Goal: Contribute content: Add original content to the website for others to see

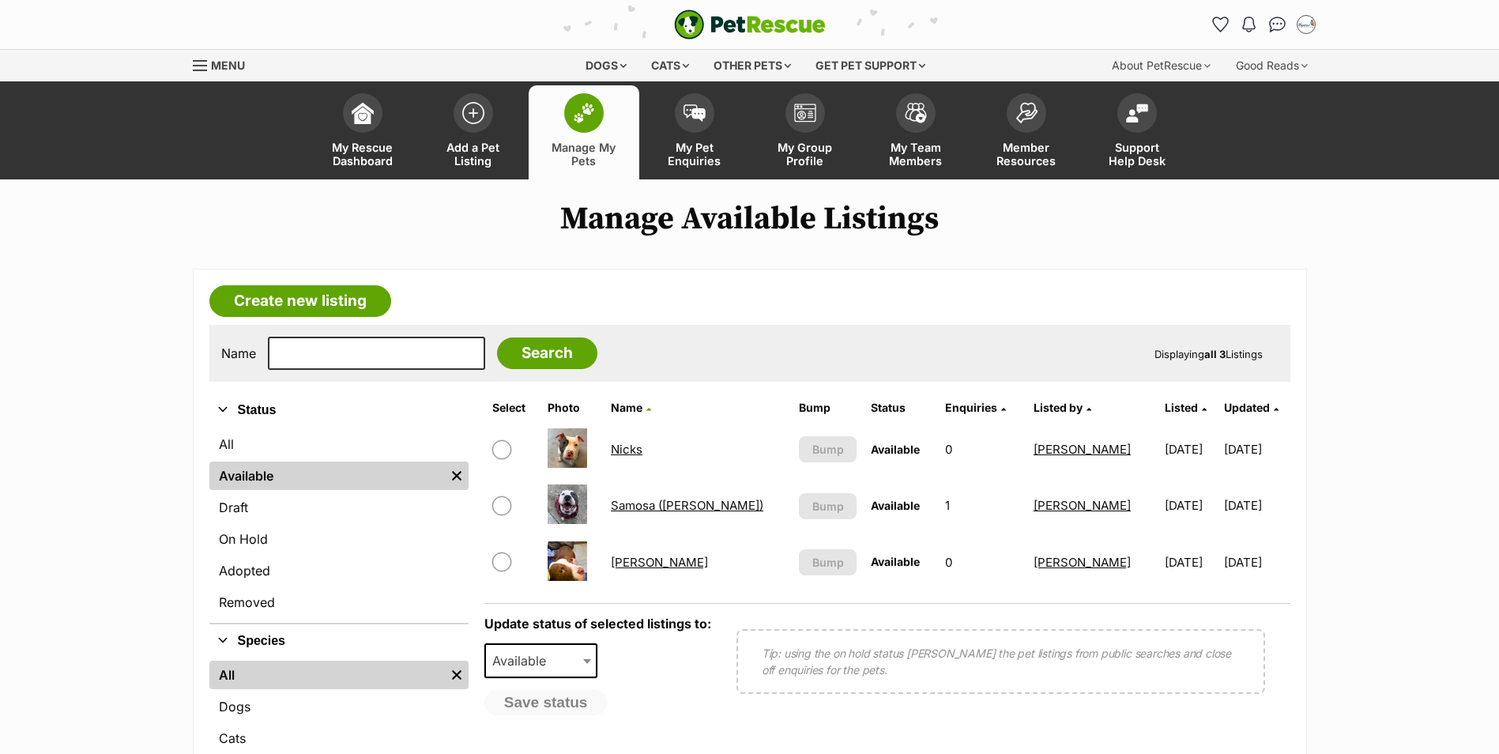
click at [642, 502] on link "Samosa ([PERSON_NAME])" at bounding box center [687, 505] width 152 height 15
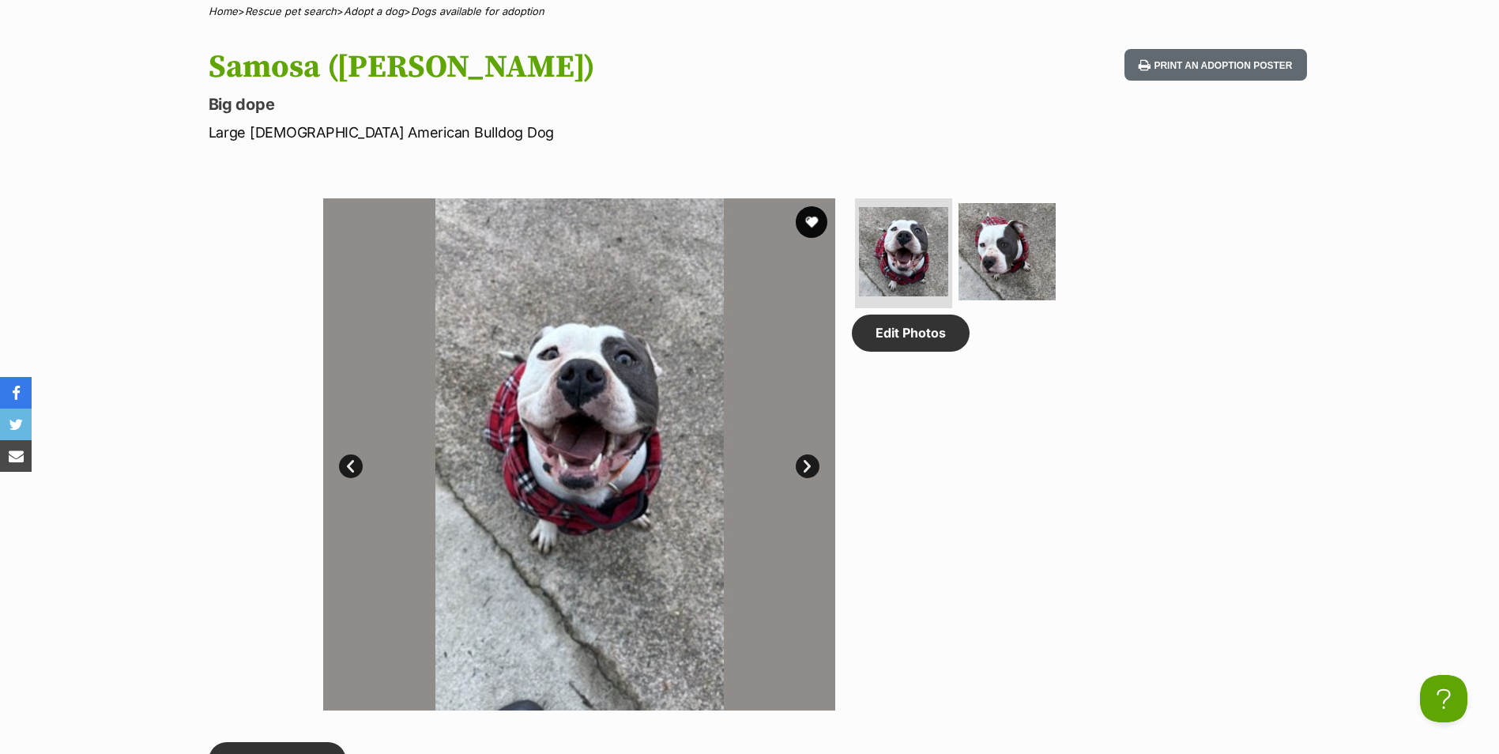
scroll to position [790, 0]
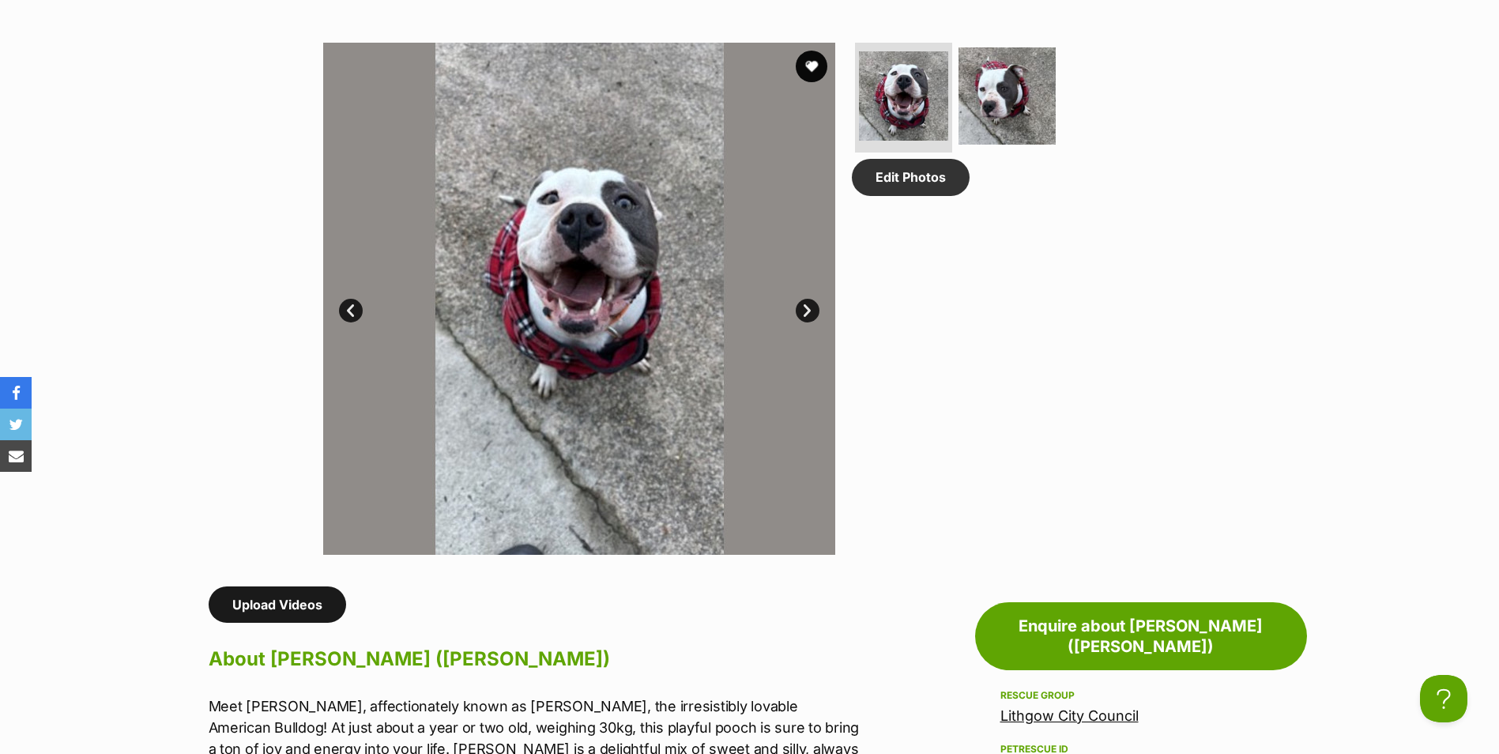
click at [245, 615] on link "Upload Videos" at bounding box center [277, 604] width 137 height 36
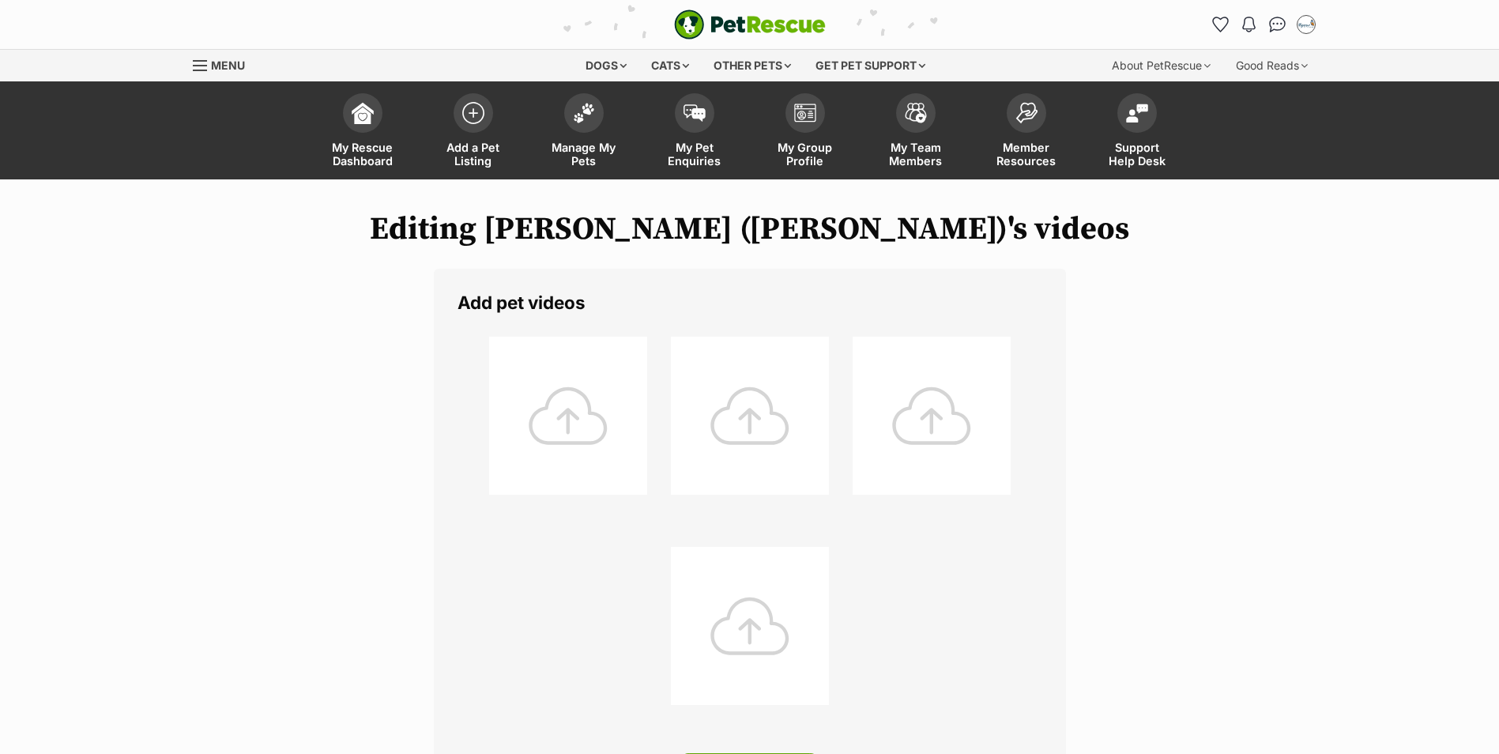
click at [579, 405] on div at bounding box center [568, 416] width 158 height 158
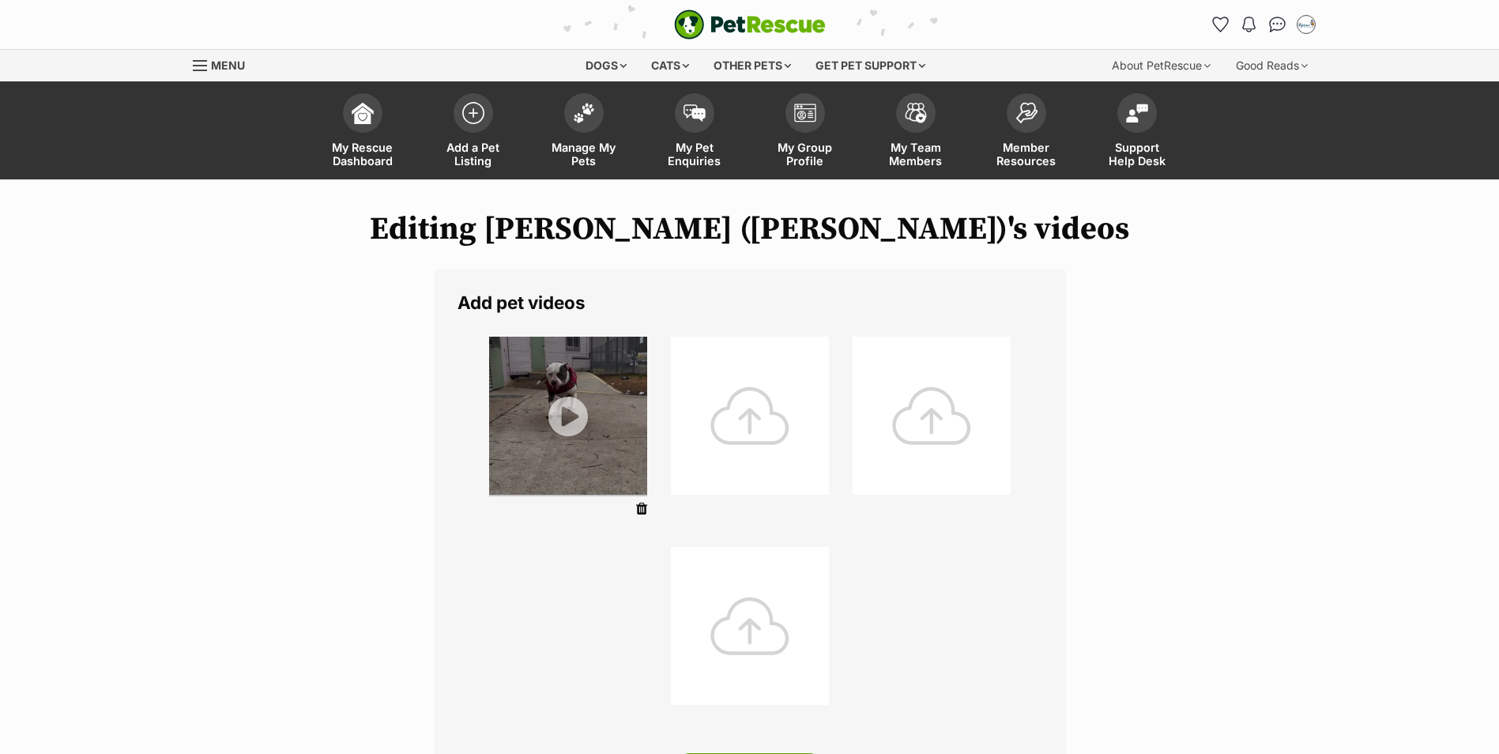
scroll to position [316, 0]
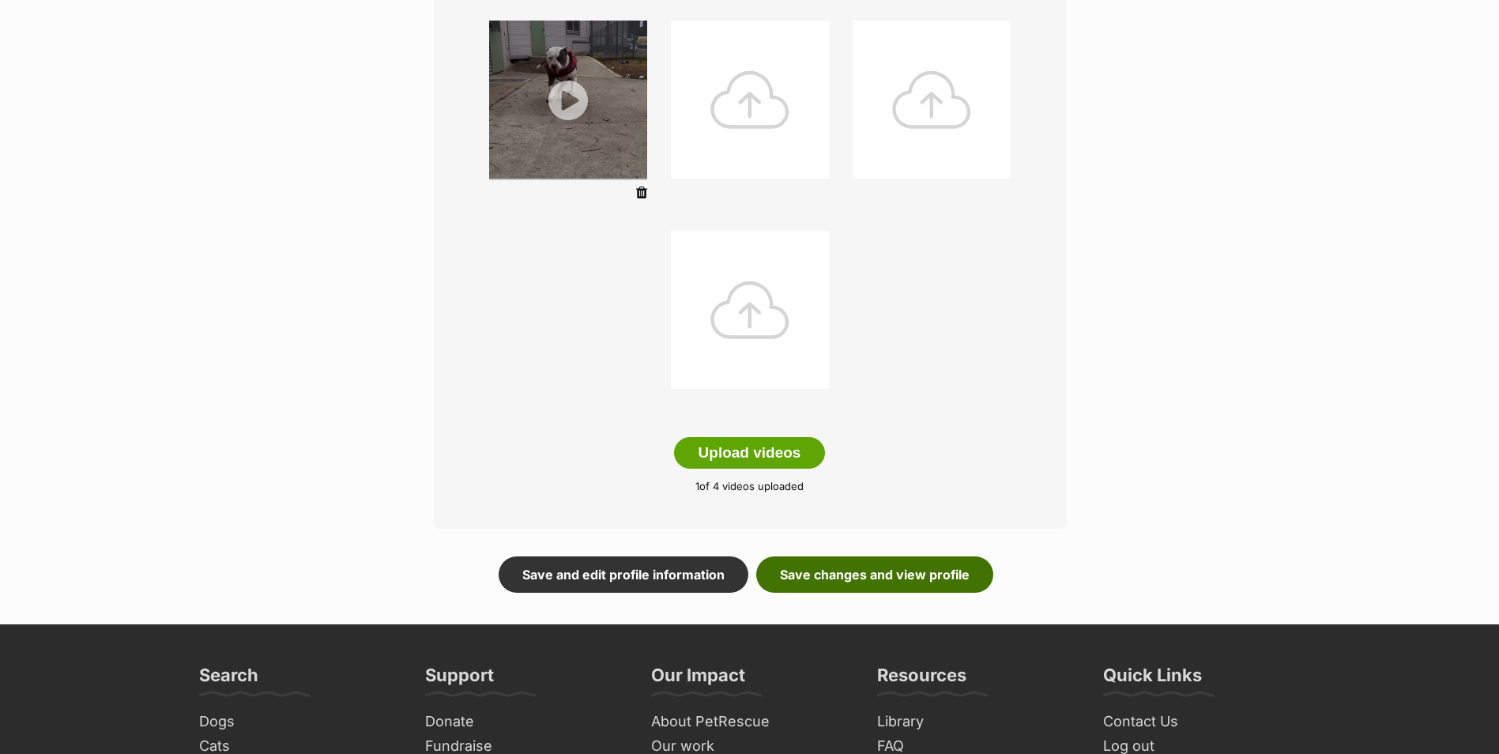
click at [863, 573] on link "Save changes and view profile" at bounding box center [874, 574] width 237 height 36
